Goal: Communication & Community: Answer question/provide support

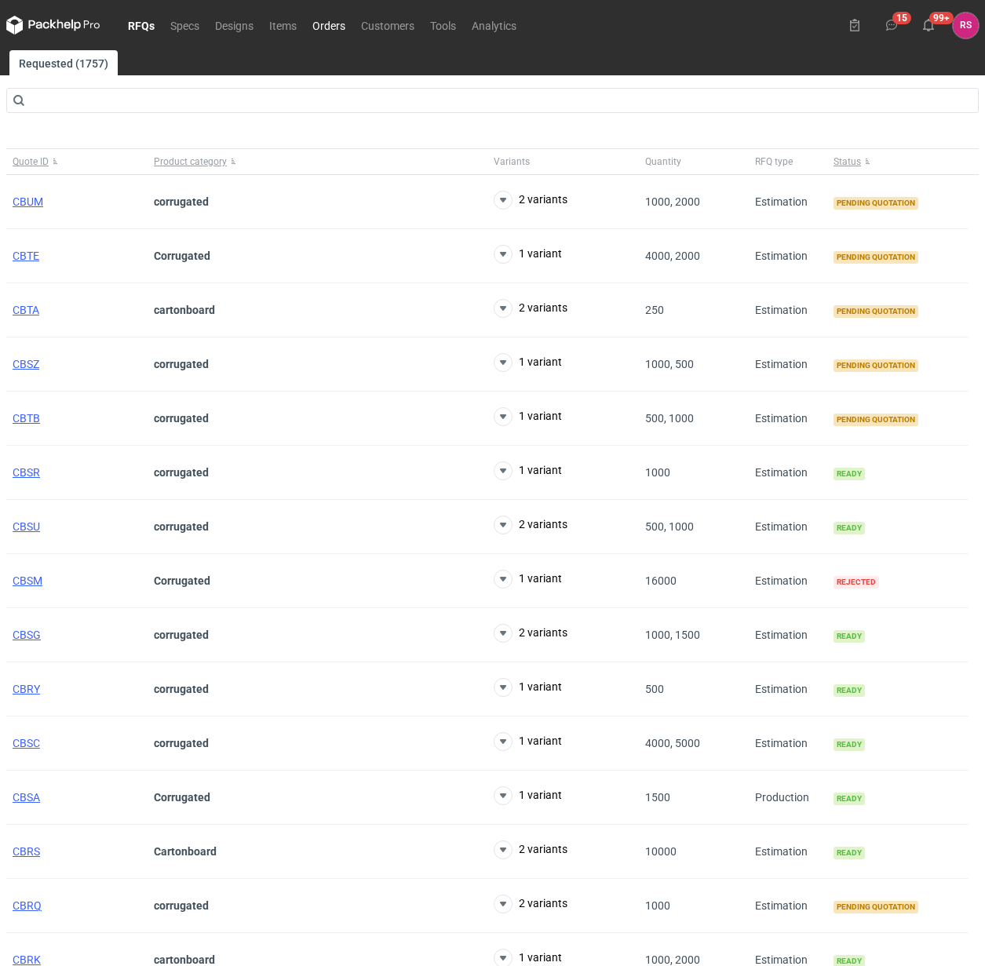
click at [334, 24] on link "Orders" at bounding box center [328, 25] width 49 height 19
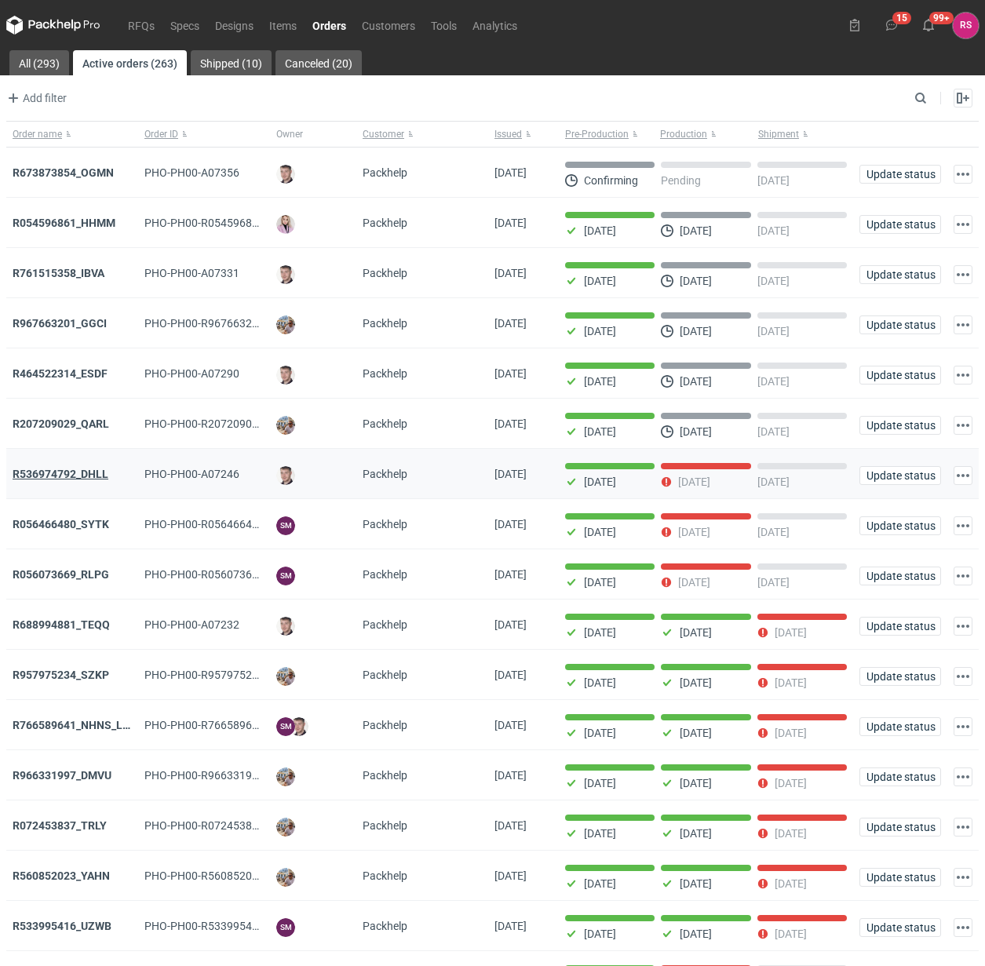
click at [84, 476] on strong "R536974792_DHLL" at bounding box center [61, 474] width 96 height 13
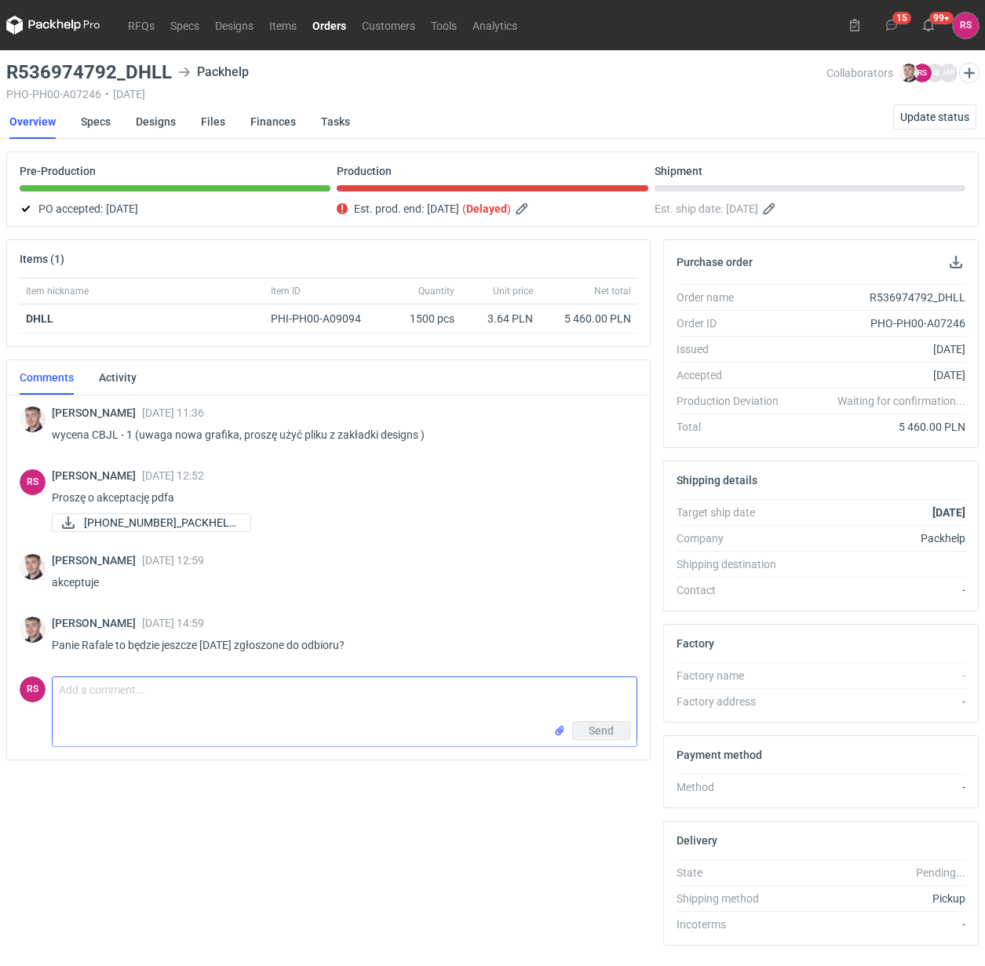
click at [279, 701] on textarea "Comment message" at bounding box center [345, 699] width 584 height 44
click at [314, 694] on textarea "[PERSON_NAME], zgłosimy to [DATE]. Niestety absencja chorobowa pracownika" at bounding box center [345, 699] width 584 height 44
click at [544, 684] on textarea "[PERSON_NAME], zgłosimy to [DATE]. Niestety, absencja chorobowa pracownika" at bounding box center [345, 699] width 584 height 44
type textarea "[PERSON_NAME], zgłosimy to [DATE]. Niestety, absencja chorobowa pracownika spow…"
click at [602, 726] on span "Send" at bounding box center [600, 730] width 25 height 11
